Goal: Task Accomplishment & Management: Manage account settings

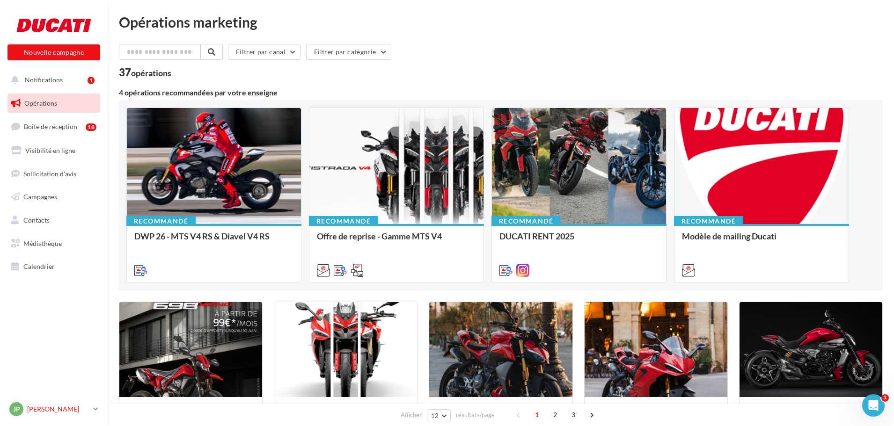
click at [65, 410] on p "[PERSON_NAME]" at bounding box center [58, 409] width 62 height 9
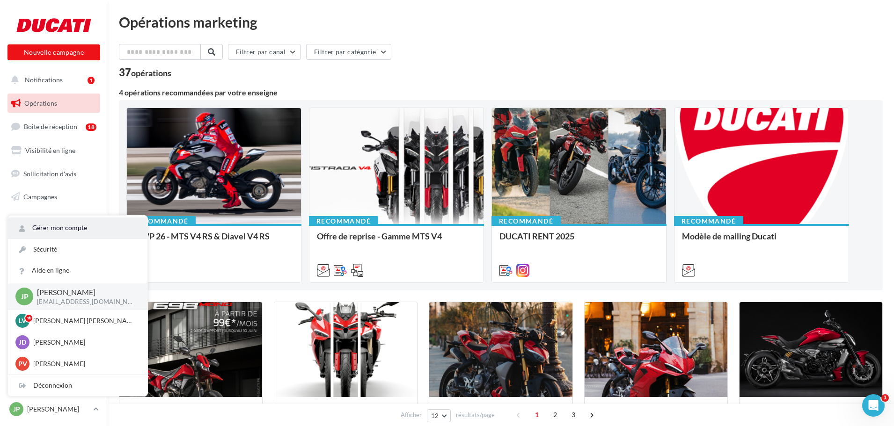
click at [52, 229] on link "Gérer mon compte" at bounding box center [77, 228] width 139 height 21
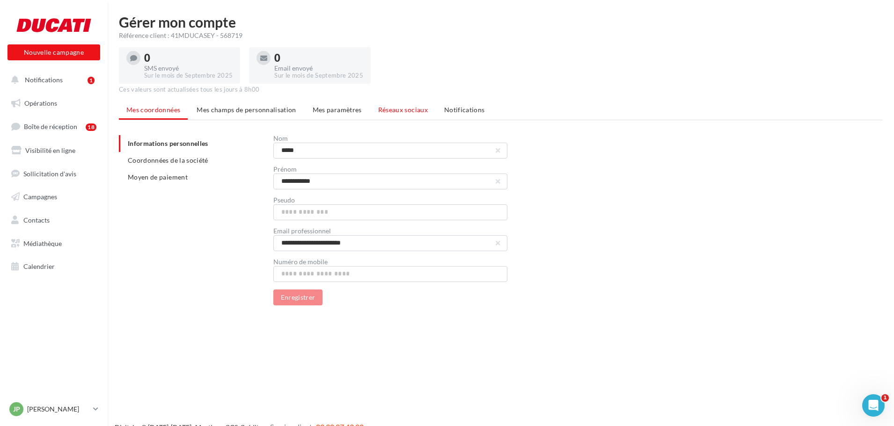
click at [383, 106] on span "Réseaux sociaux" at bounding box center [403, 110] width 50 height 8
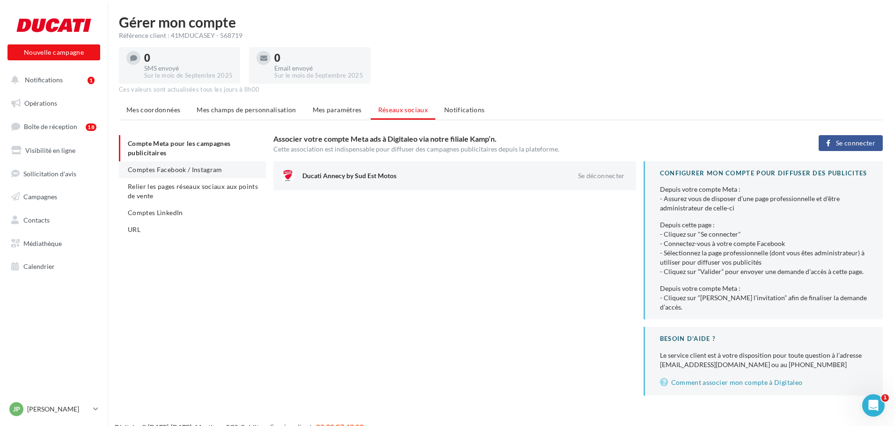
click at [146, 171] on span "Comptes Facebook / Instagram" at bounding box center [175, 170] width 95 height 8
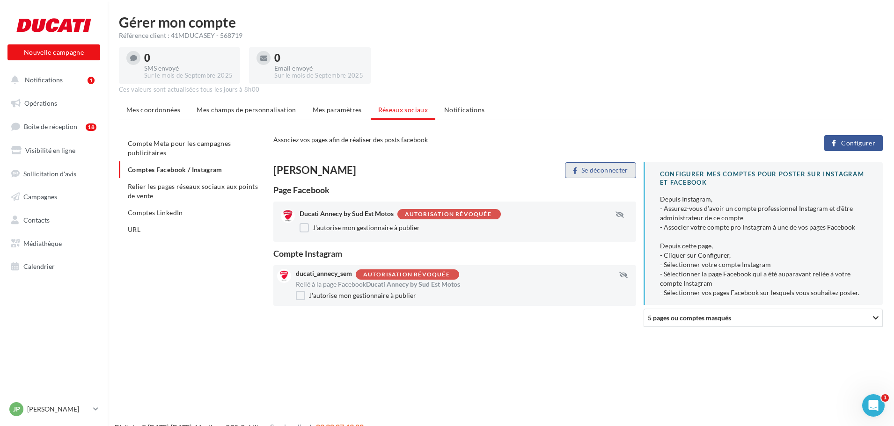
click at [618, 168] on button "Se déconnecter" at bounding box center [600, 170] width 71 height 16
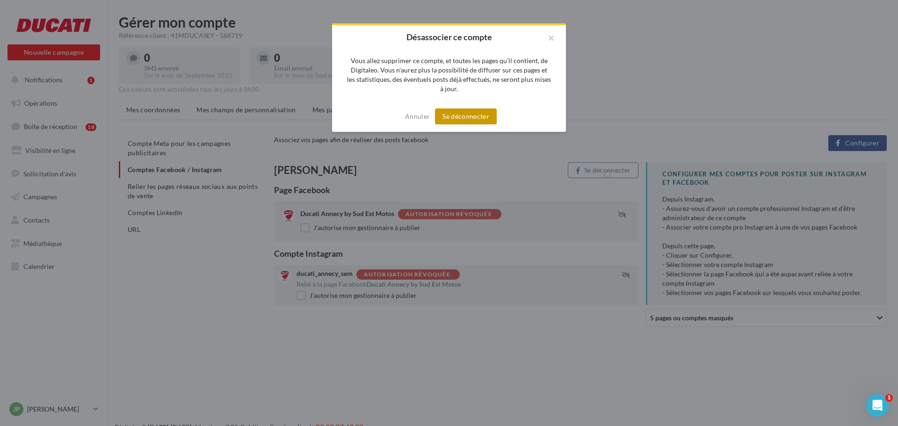
click at [480, 119] on button "Se déconnecter" at bounding box center [466, 117] width 62 height 16
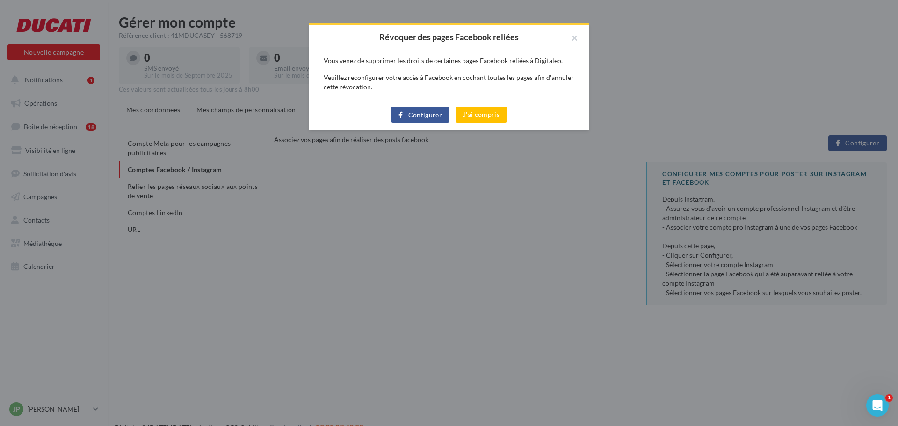
click at [410, 114] on span "Configurer" at bounding box center [426, 114] width 34 height 7
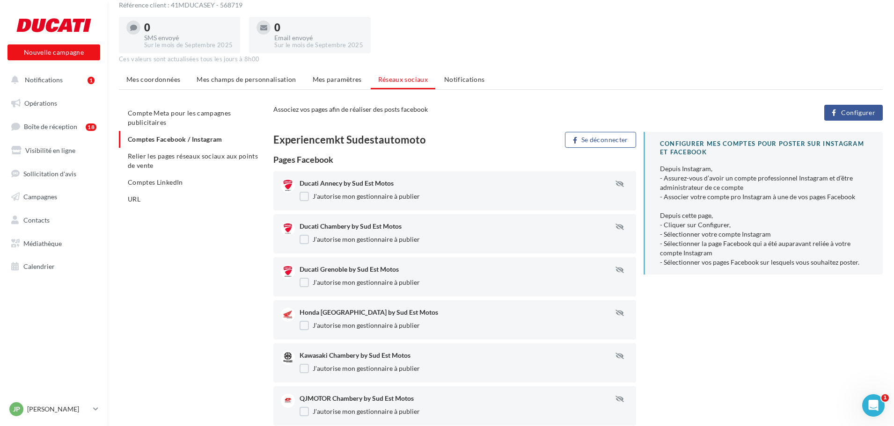
scroll to position [47, 0]
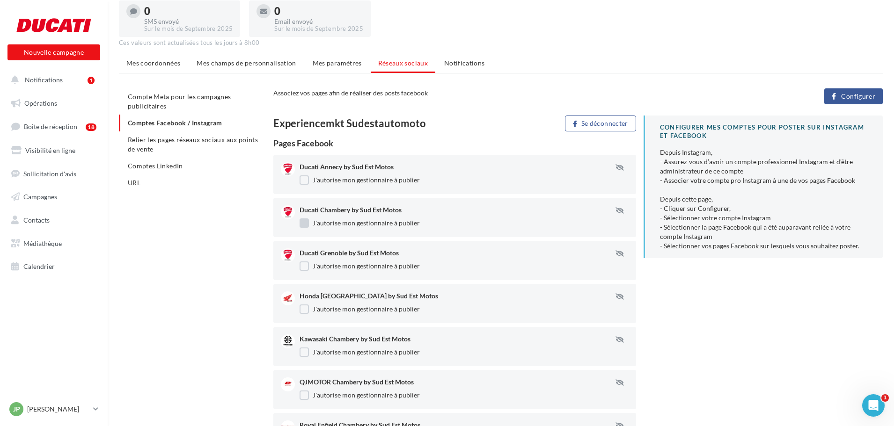
click at [307, 223] on label "J'autorise mon gestionnaire à publier" at bounding box center [359, 223] width 120 height 9
click at [308, 265] on label "J'autorise mon gestionnaire à publier" at bounding box center [359, 266] width 120 height 9
click at [308, 307] on label "J'autorise mon gestionnaire à publier" at bounding box center [359, 309] width 120 height 9
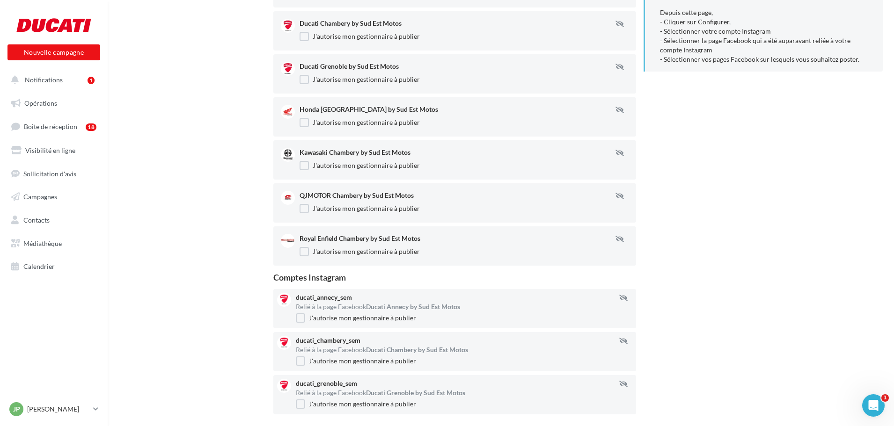
scroll to position [234, 0]
click at [304, 163] on label "J'autorise mon gestionnaire à publier" at bounding box center [359, 165] width 120 height 9
click at [299, 211] on label "J'autorise mon gestionnaire à publier" at bounding box center [359, 208] width 120 height 9
click at [301, 254] on label "J'autorise mon gestionnaire à publier" at bounding box center [359, 251] width 120 height 9
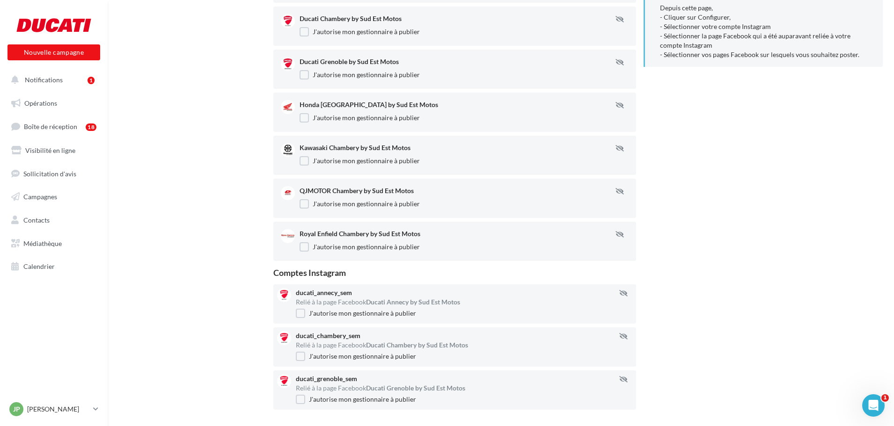
scroll to position [266, 0]
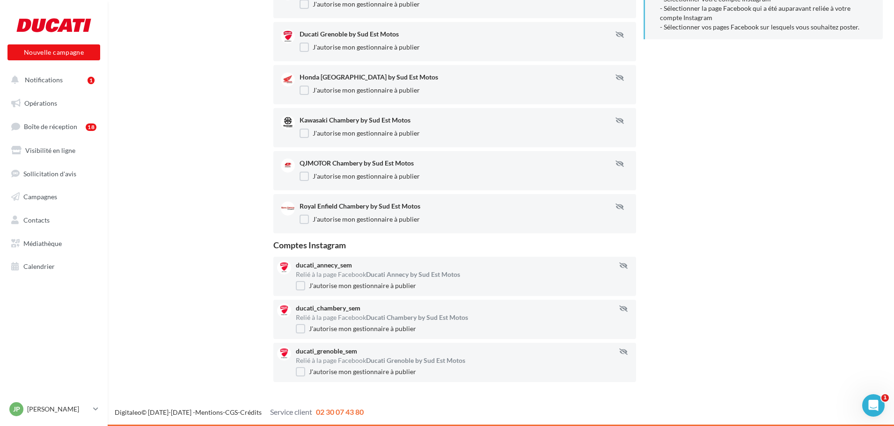
click at [301, 334] on div "ducati_chambery_sem Relié à la page Facebook Ducati Chambery by Sud Est Motos J…" at bounding box center [468, 320] width 344 height 32
click at [302, 328] on label "J'autorise mon gestionnaire à publier" at bounding box center [356, 328] width 120 height 9
click at [302, 376] on label "J'autorise mon gestionnaire à publier" at bounding box center [356, 371] width 120 height 9
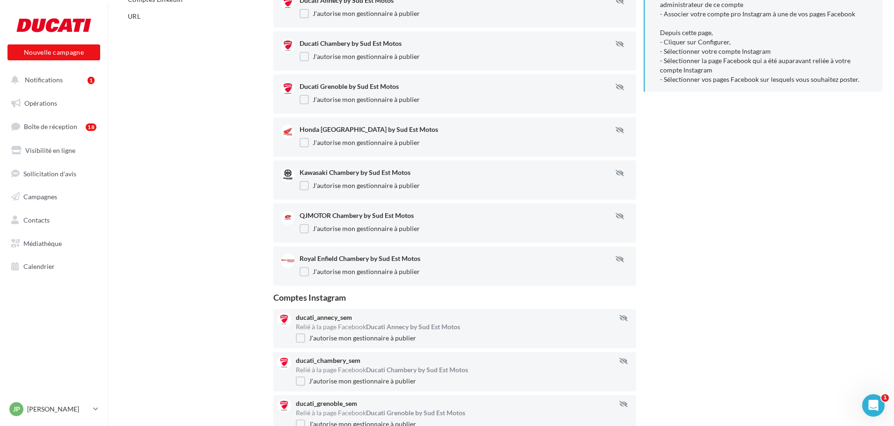
scroll to position [0, 0]
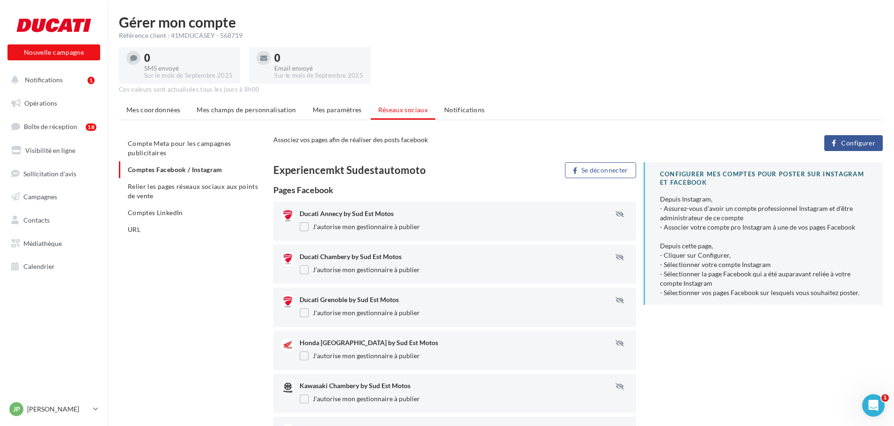
click at [202, 262] on div "Compte Meta pour les campagnes publicitaires Comptes Facebook / Instagram Relie…" at bounding box center [504, 393] width 771 height 517
click at [190, 189] on span "Relier les pages réseaux sociaux aux points de vente" at bounding box center [193, 191] width 130 height 17
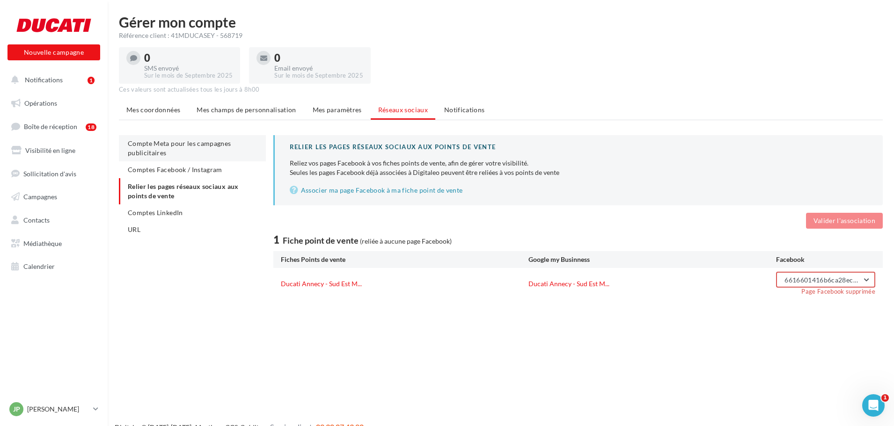
click at [190, 150] on li "Compte Meta pour les campagnes publicitaires" at bounding box center [192, 148] width 147 height 26
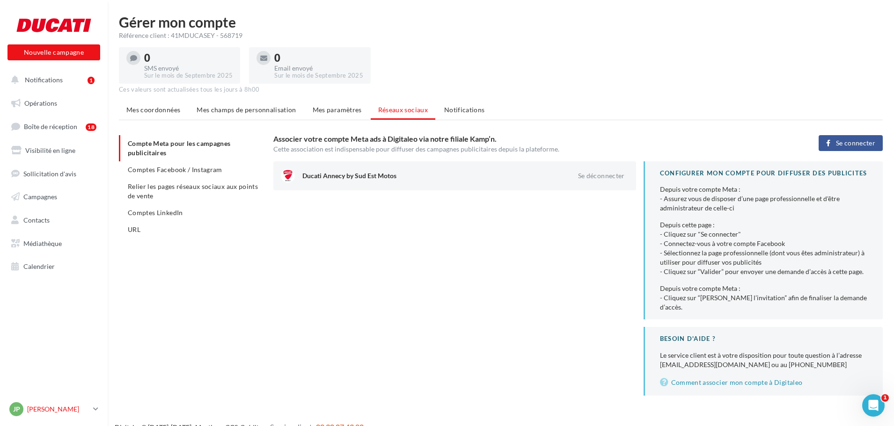
click at [63, 411] on p "[PERSON_NAME]" at bounding box center [58, 409] width 62 height 9
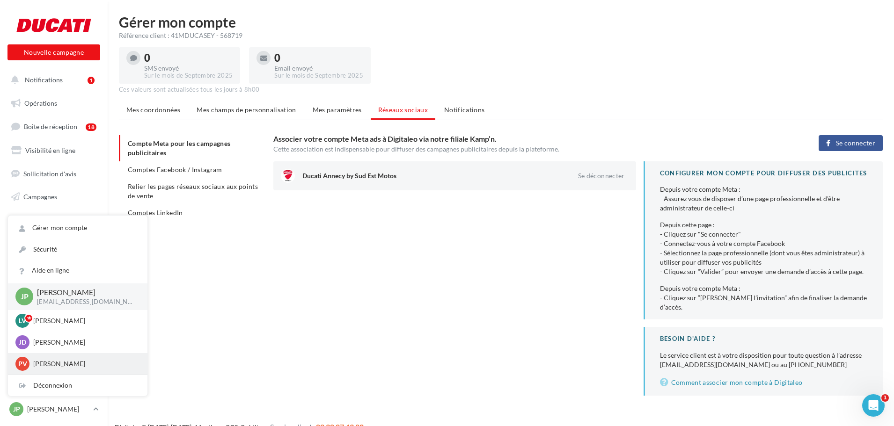
click at [91, 365] on p "Pierre VANARET" at bounding box center [84, 363] width 103 height 9
